Goal: Find specific page/section: Locate a particular part of the current website

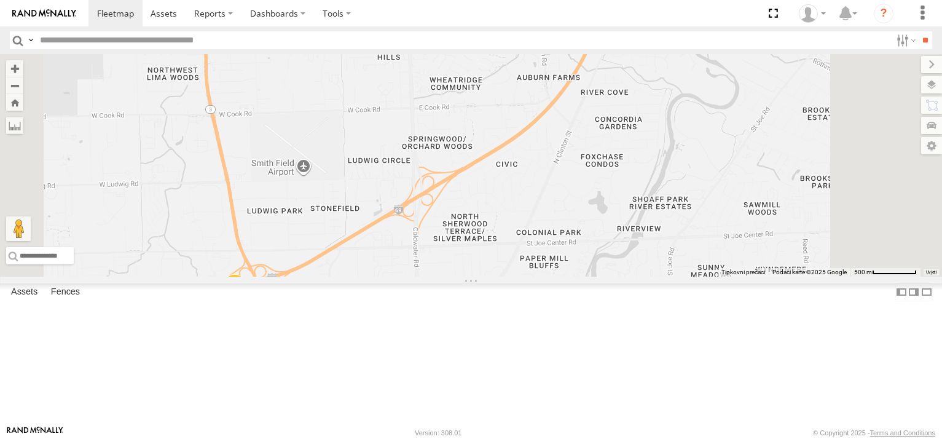
click at [130, 37] on input "text" at bounding box center [463, 40] width 856 height 18
type input "*****"
click at [918, 31] on input "**" at bounding box center [925, 40] width 14 height 18
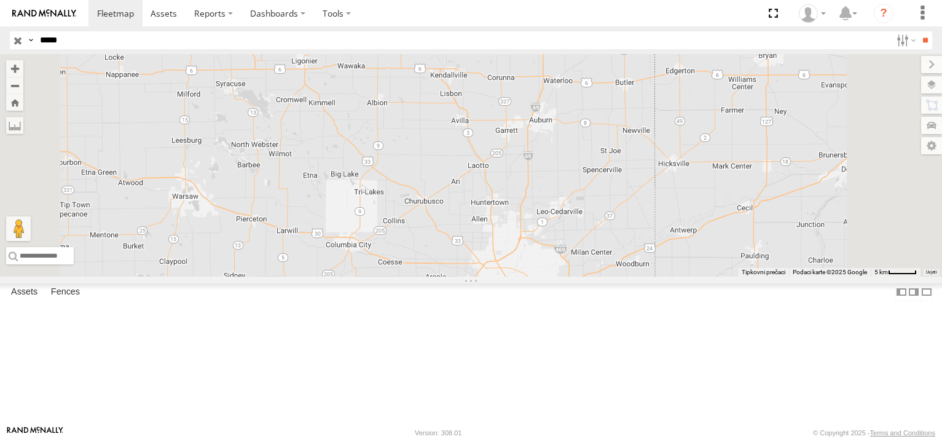
drag, startPoint x: 715, startPoint y: 132, endPoint x: 690, endPoint y: 241, distance: 112.3
click at [685, 277] on div at bounding box center [471, 165] width 942 height 223
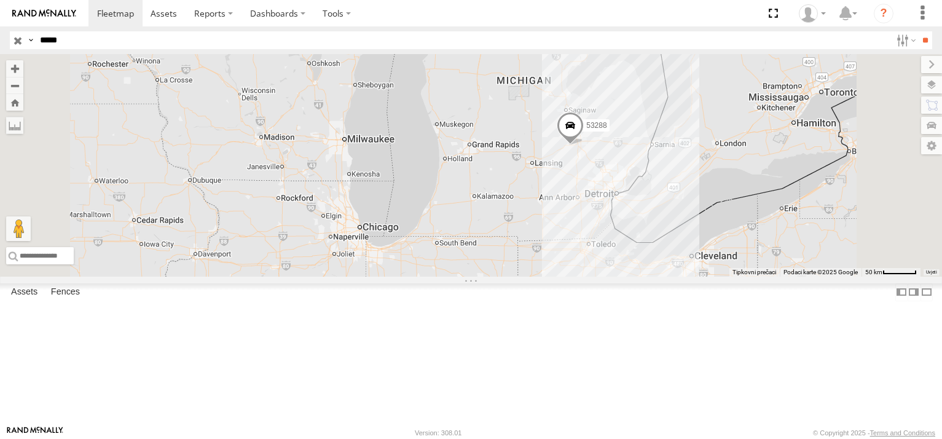
drag, startPoint x: 716, startPoint y: 159, endPoint x: 672, endPoint y: 319, distance: 166.4
click at [672, 277] on div "53288" at bounding box center [471, 165] width 942 height 223
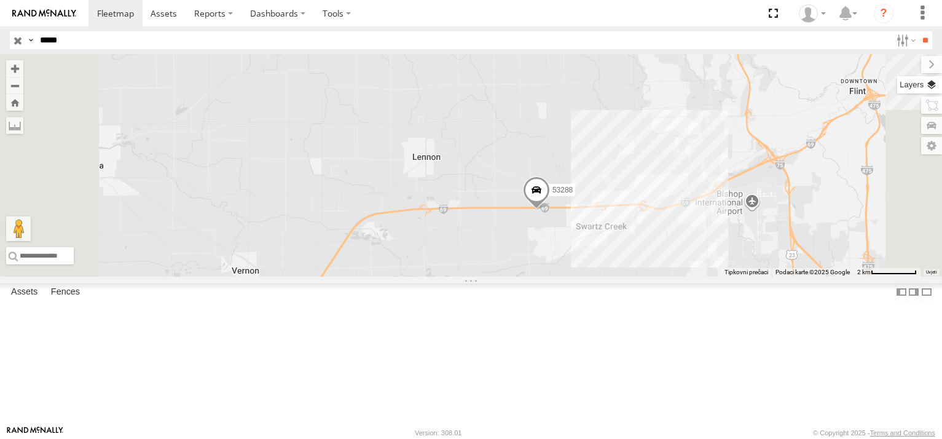
click at [934, 84] on label at bounding box center [919, 84] width 45 height 17
click at [0, 0] on span "Basemaps" at bounding box center [0, 0] width 0 height 0
click at [0, 0] on span "Satellite + Roadmap" at bounding box center [0, 0] width 0 height 0
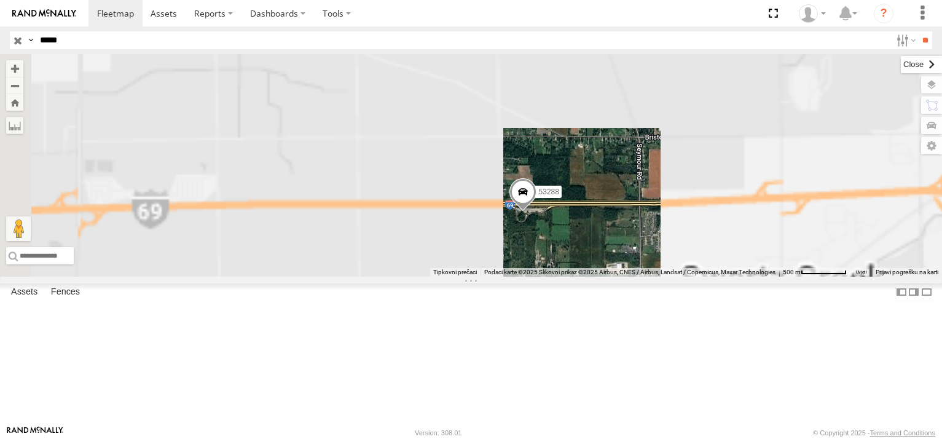
click at [901, 66] on label at bounding box center [921, 64] width 41 height 17
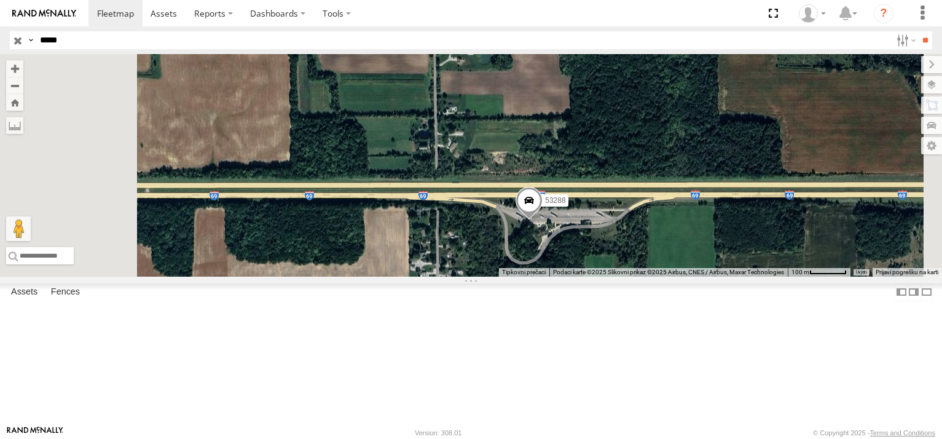
click at [0, 0] on span at bounding box center [0, 0] width 0 height 0
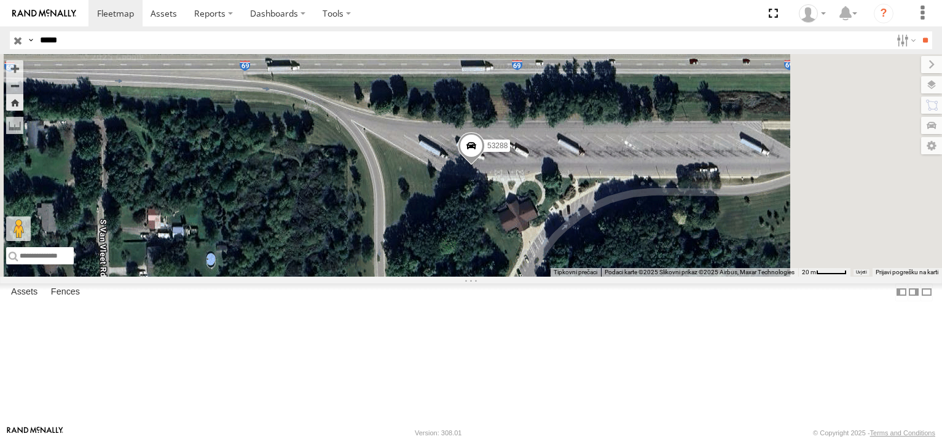
click at [0, 0] on span at bounding box center [0, 0] width 0 height 0
